Goal: Obtain resource: Download file/media

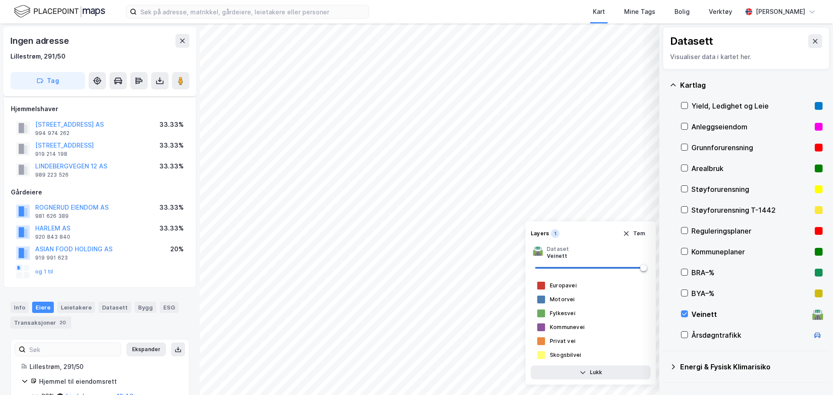
scroll to position [88, 0]
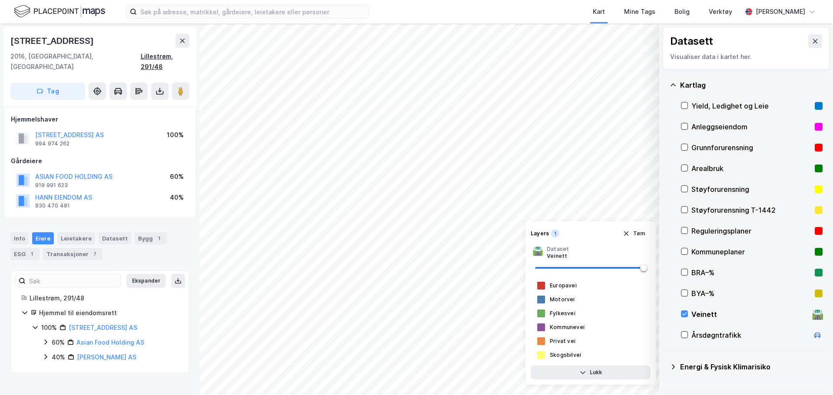
click at [164, 56] on div "Lillestrøm, 291/48" at bounding box center [165, 61] width 49 height 21
click at [102, 53] on div "2016, [GEOGRAPHIC_DATA], Akershus Lillestrøm, 291/48" at bounding box center [99, 61] width 179 height 21
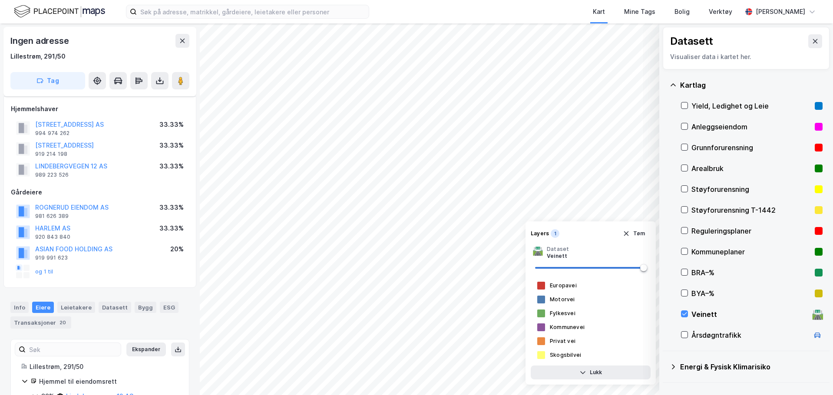
scroll to position [88, 0]
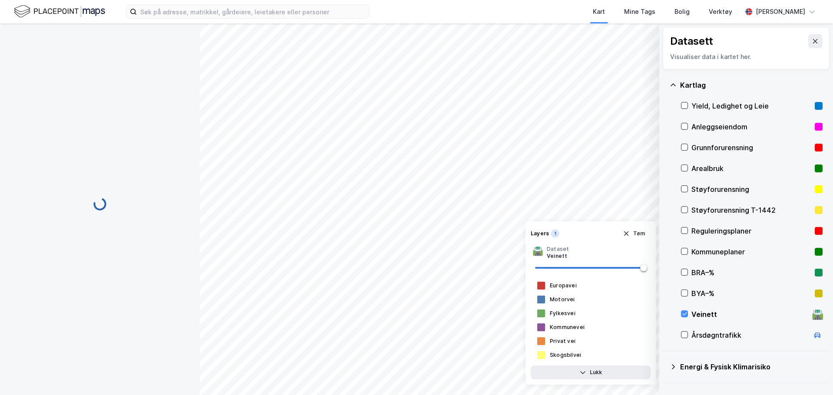
scroll to position [88, 0]
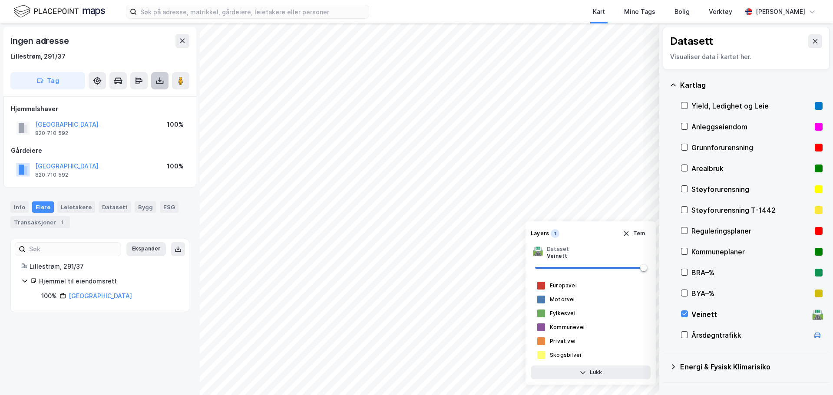
click at [154, 82] on button at bounding box center [159, 80] width 17 height 17
click at [152, 101] on div "Last ned grunnbok" at bounding box center [122, 98] width 92 height 14
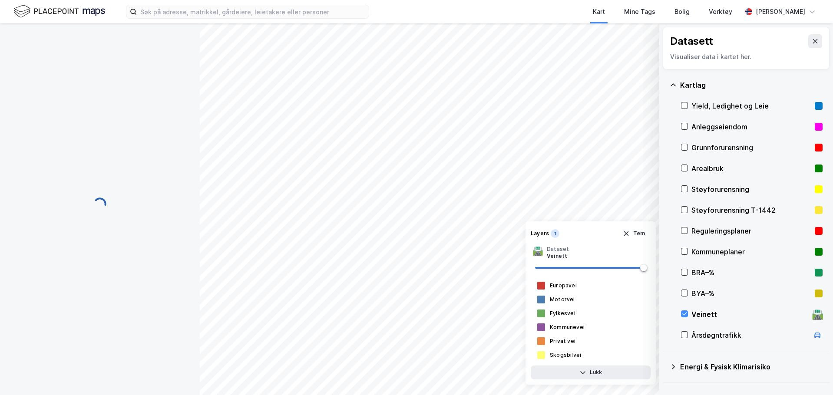
scroll to position [88, 0]
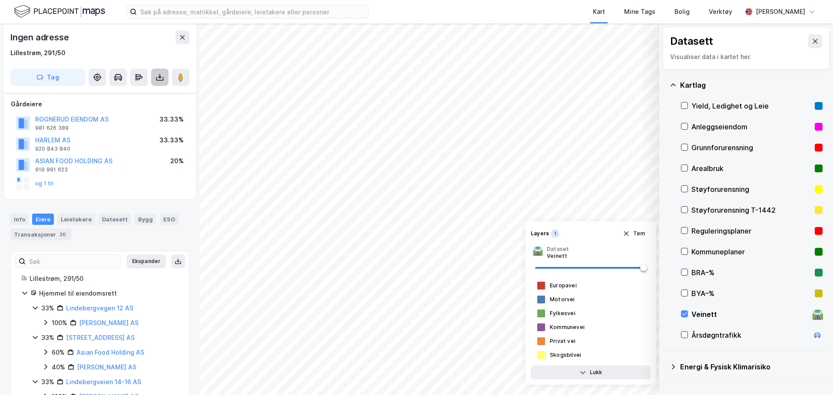
click at [158, 78] on icon at bounding box center [159, 77] width 9 height 9
click at [0, 0] on button "og 1 til" at bounding box center [0, 0] width 0 height 0
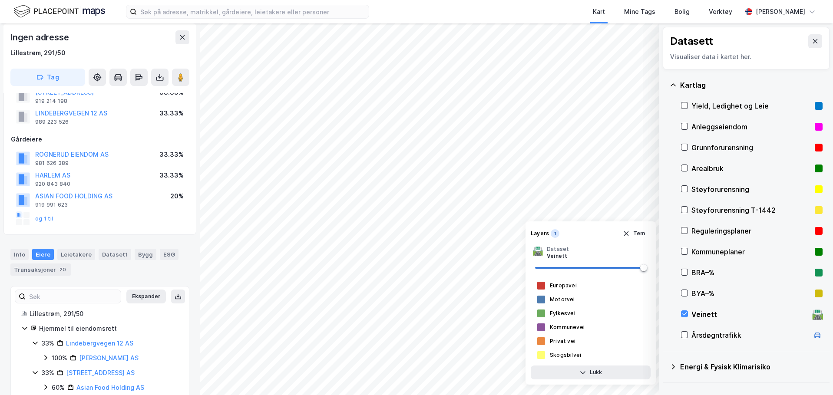
scroll to position [0, 0]
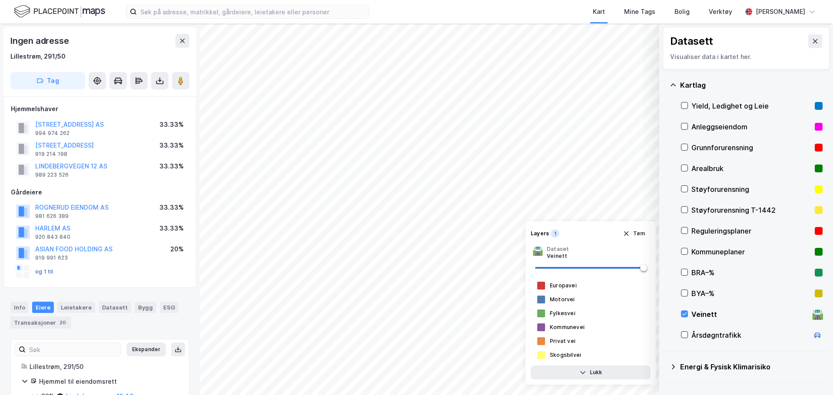
click at [0, 0] on button "og 1 til" at bounding box center [0, 0] width 0 height 0
click at [153, 79] on button at bounding box center [159, 80] width 17 height 17
click at [131, 100] on div "Last ned grunnbok" at bounding box center [117, 98] width 50 height 7
